Goal: Information Seeking & Learning: Check status

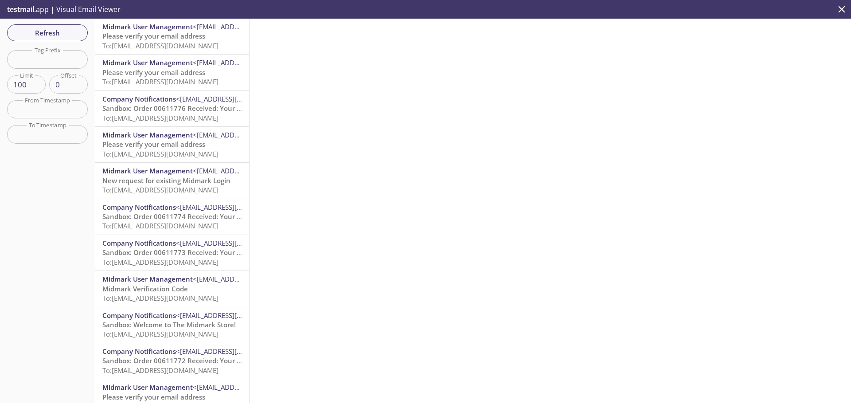
click at [163, 43] on span "To: [EMAIL_ADDRESS][DOMAIN_NAME]" at bounding box center [160, 45] width 116 height 9
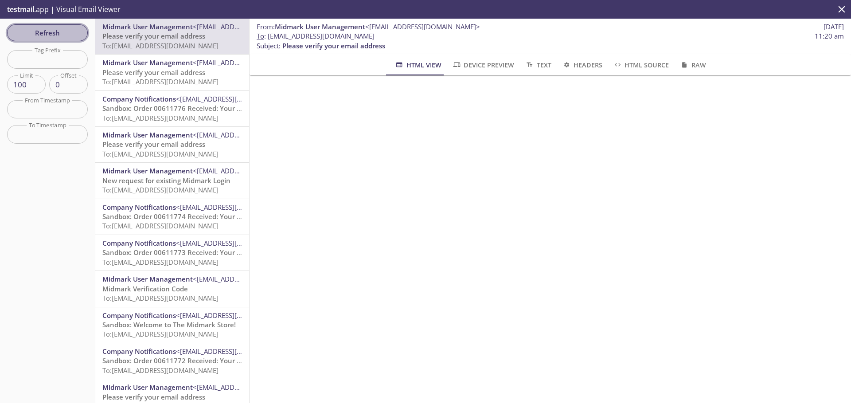
click at [39, 27] on button "Refresh" at bounding box center [47, 32] width 81 height 17
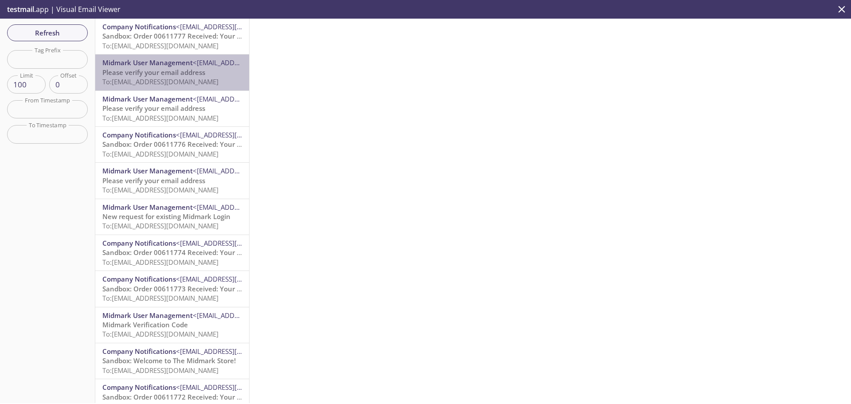
click at [202, 82] on span "To: [EMAIL_ADDRESS][DOMAIN_NAME]" at bounding box center [160, 81] width 116 height 9
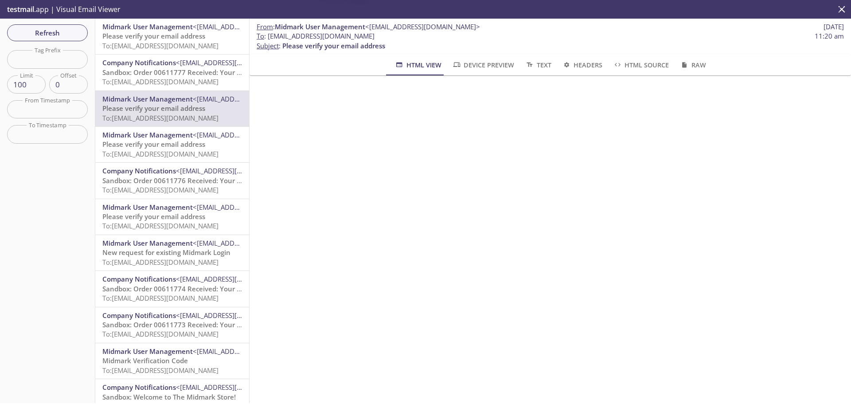
click at [179, 39] on span "Please verify your email address" at bounding box center [153, 35] width 103 height 9
